Goal: Information Seeking & Learning: Learn about a topic

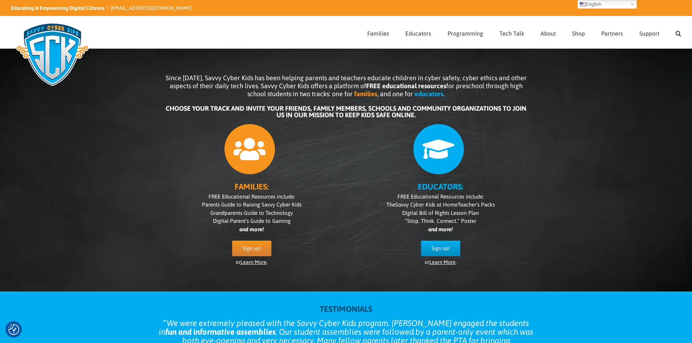
click at [282, 22] on div "Search for:  Families Sign Up! Kids Digital Bill of Rights Technology Pledge T…" at bounding box center [346, 32] width 670 height 32
click at [132, 135] on div "Since 2007, Savvy Cyber Kids has been helping parents and teachers educate chil…" at bounding box center [346, 165] width 692 height 254
click at [179, 104] on div "Since 2007, Savvy Cyber Kids has been helping parents and teachers educate chil…" at bounding box center [346, 96] width 363 height 44
click at [176, 106] on b "CHOOSE YOUR TRACK AND INVITE YOUR FRIENDS, FAMILY MEMBERS, SCHOOLS AND COMMUNIT…" at bounding box center [346, 112] width 361 height 14
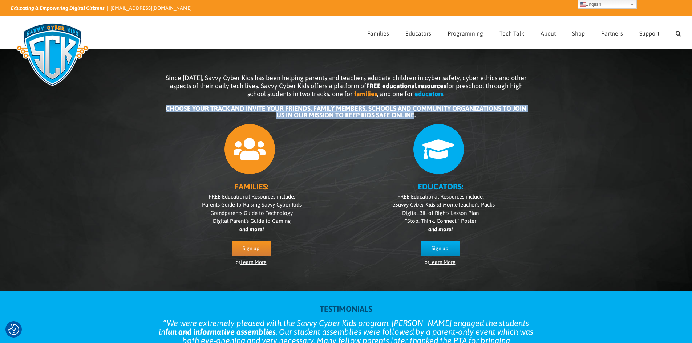
drag, startPoint x: 176, startPoint y: 106, endPoint x: 401, endPoint y: 118, distance: 224.8
click at [401, 118] on b "CHOOSE YOUR TRACK AND INVITE YOUR FRIENDS, FAMILY MEMBERS, SCHOOLS AND COMMUNIT…" at bounding box center [346, 112] width 361 height 14
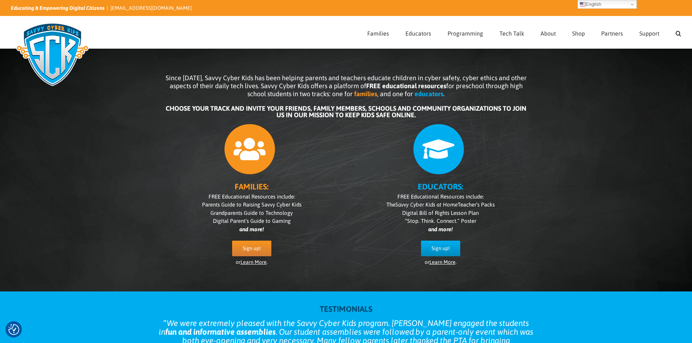
click at [372, 151] on div at bounding box center [440, 147] width 174 height 55
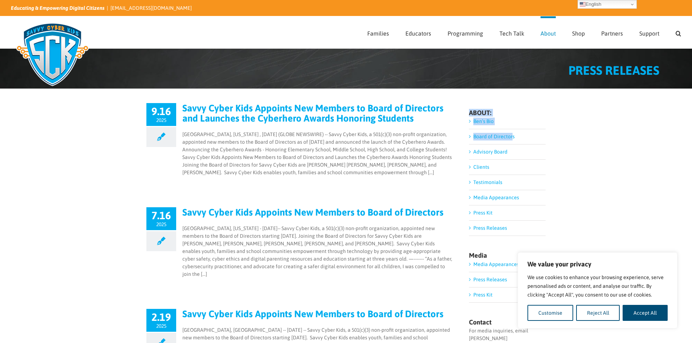
drag, startPoint x: 470, startPoint y: 109, endPoint x: 512, endPoint y: 140, distance: 52.0
click at [512, 140] on div "ABOUT: [PERSON_NAME]’s Bio Board of Directors Advisory Board Clients Testimonia…" at bounding box center [507, 173] width 77 height 127
click at [523, 104] on div "ABOUT: [PERSON_NAME]’s Bio Board of Directors Advisory Board Clients Testimonia…" at bounding box center [507, 238] width 77 height 271
click at [646, 313] on button "Accept All" at bounding box center [645, 313] width 45 height 16
checkbox input "true"
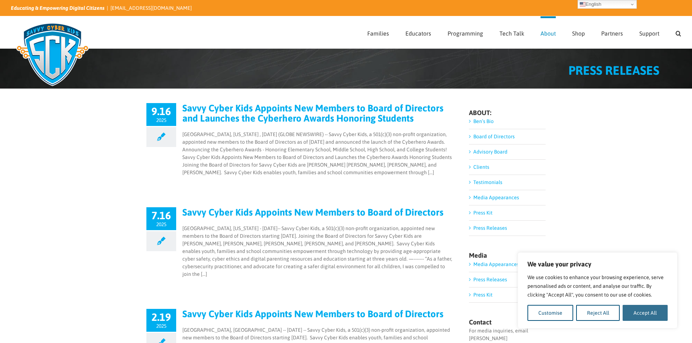
checkbox input "true"
